Goal: Task Accomplishment & Management: Complete application form

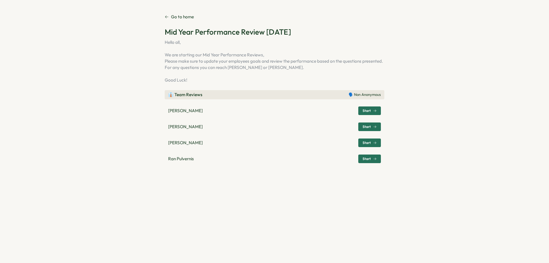
click at [368, 127] on span "Start" at bounding box center [367, 126] width 8 height 3
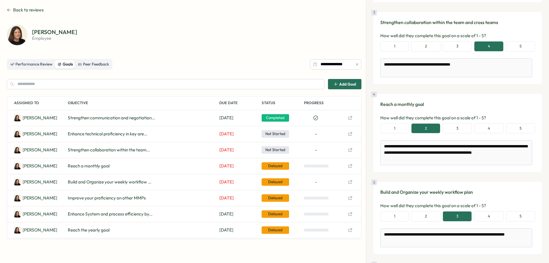
scroll to position [312, 0]
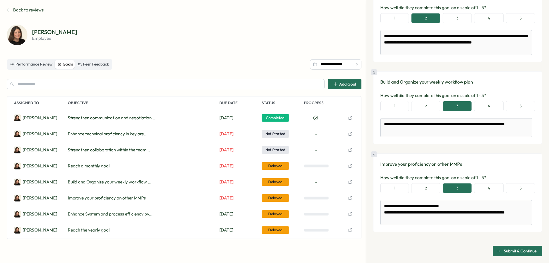
click at [513, 250] on span "Submit & Continue" at bounding box center [520, 251] width 33 height 10
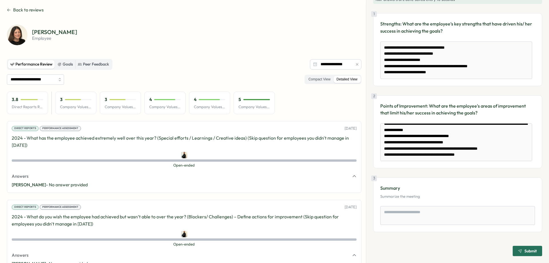
scroll to position [18, 0]
click at [277, 37] on div "[PERSON_NAME] employee" at bounding box center [184, 35] width 355 height 21
click at [229, 36] on div "[PERSON_NAME] employee" at bounding box center [184, 35] width 355 height 21
click at [269, 35] on div "[PERSON_NAME] employee" at bounding box center [184, 35] width 355 height 21
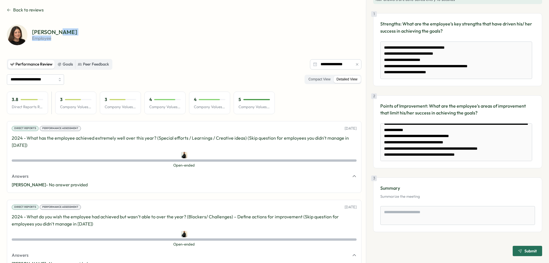
click at [202, 37] on div "[PERSON_NAME] employee" at bounding box center [184, 35] width 355 height 21
click at [259, 36] on div "[PERSON_NAME] employee" at bounding box center [184, 35] width 355 height 21
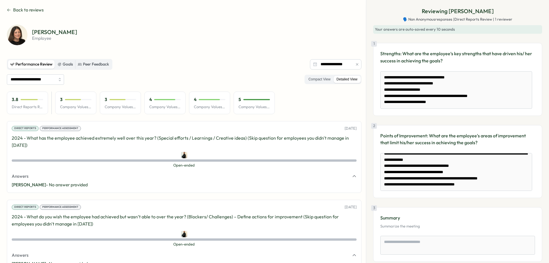
click at [308, 29] on div "[PERSON_NAME] employee" at bounding box center [184, 35] width 355 height 21
click at [338, 29] on div "[PERSON_NAME] employee" at bounding box center [184, 35] width 355 height 21
click at [476, 76] on textarea "**********" at bounding box center [456, 89] width 152 height 37
click at [229, 28] on div "[PERSON_NAME] employee" at bounding box center [184, 35] width 355 height 21
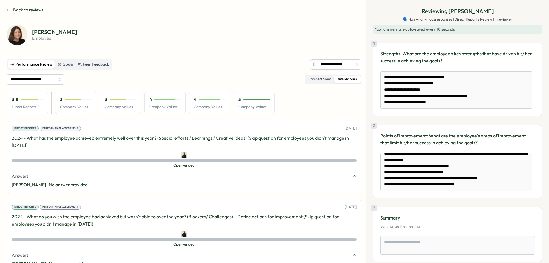
click at [190, 37] on div "[PERSON_NAME] employee" at bounding box center [184, 35] width 355 height 21
click at [244, 31] on div "[PERSON_NAME] employee" at bounding box center [184, 35] width 355 height 21
click at [10, 9] on icon at bounding box center [9, 10] width 4 height 5
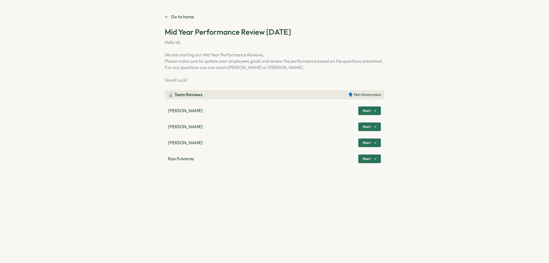
click at [369, 158] on span "Start" at bounding box center [367, 158] width 8 height 3
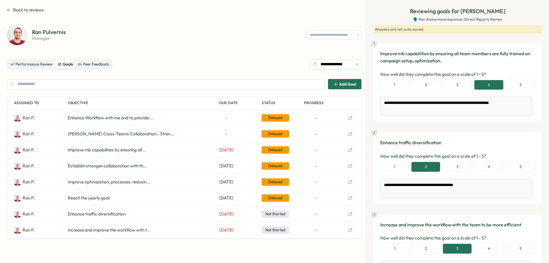
click at [230, 32] on div "[PERSON_NAME] manager" at bounding box center [184, 35] width 355 height 21
click at [211, 31] on div "[PERSON_NAME] manager" at bounding box center [184, 35] width 355 height 21
click at [181, 34] on div "[PERSON_NAME] manager" at bounding box center [184, 35] width 355 height 21
click at [158, 16] on div "**********" at bounding box center [274, 125] width 535 height 237
drag, startPoint x: 158, startPoint y: 16, endPoint x: 145, endPoint y: 18, distance: 12.8
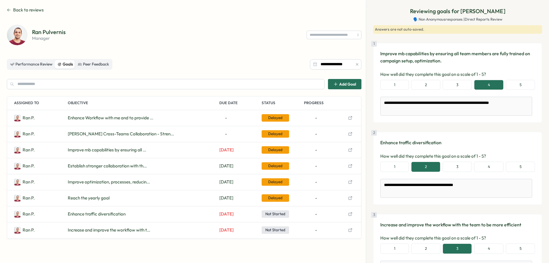
click at [145, 18] on div "**********" at bounding box center [274, 125] width 535 height 237
click at [164, 31] on div "[PERSON_NAME] manager" at bounding box center [184, 35] width 355 height 21
click at [215, 21] on div "**********" at bounding box center [274, 125] width 535 height 237
click at [212, 30] on div "[PERSON_NAME] manager" at bounding box center [184, 35] width 355 height 21
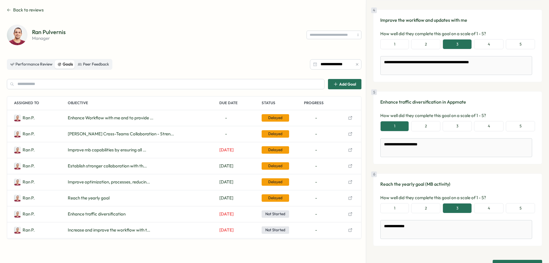
scroll to position [300, 0]
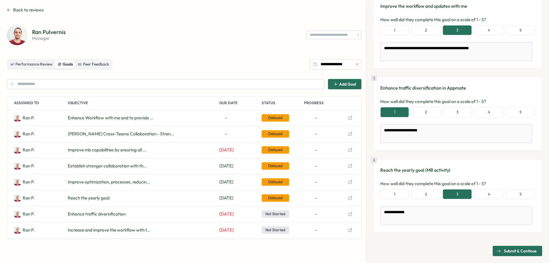
click at [516, 248] on span "Submit & Continue" at bounding box center [520, 251] width 33 height 10
type textarea "*"
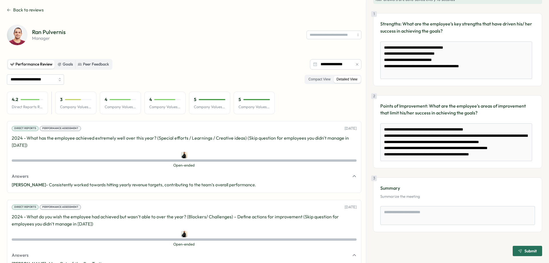
scroll to position [0, 0]
click at [336, 98] on div "4.2 Direct Reports Review Avg 3 Company Values - Innovation 4 Company Values - …" at bounding box center [184, 102] width 355 height 23
click at [222, 36] on div "[PERSON_NAME] manager" at bounding box center [184, 35] width 355 height 21
